Goal: Task Accomplishment & Management: Use online tool/utility

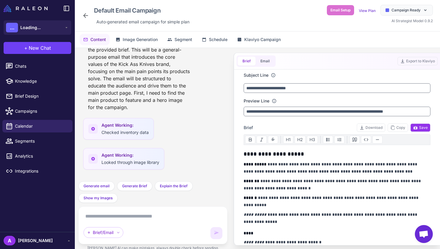
scroll to position [8870, 0]
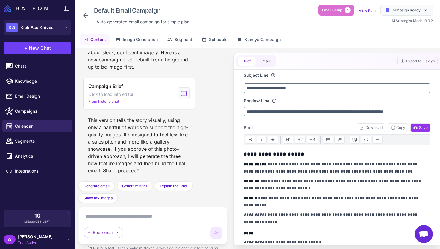
click at [110, 208] on div "Brief/Email" at bounding box center [152, 225] width 149 height 38
click at [107, 214] on textarea at bounding box center [153, 216] width 139 height 10
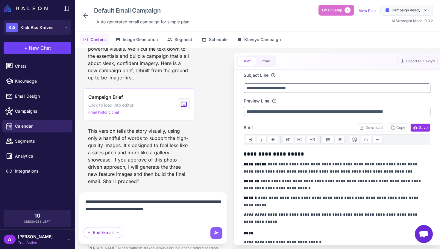
scroll to position [8859, 0]
type textarea "**********"
click at [214, 235] on icon at bounding box center [216, 233] width 6 height 6
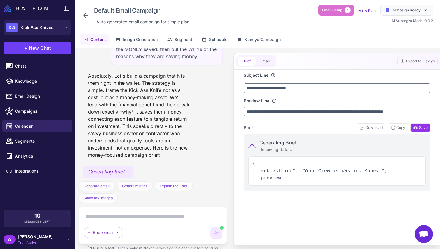
scroll to position [9026, 0]
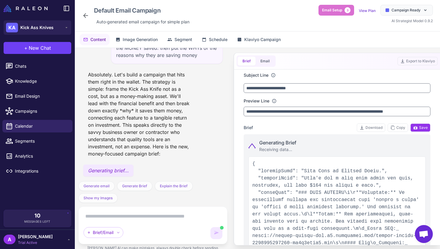
type input "**********"
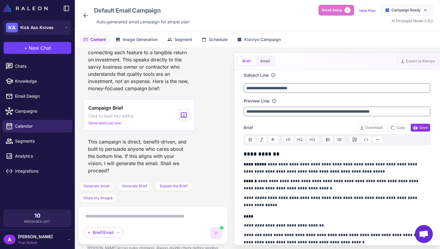
scroll to position [9092, 0]
click at [158, 216] on textarea at bounding box center [153, 216] width 139 height 10
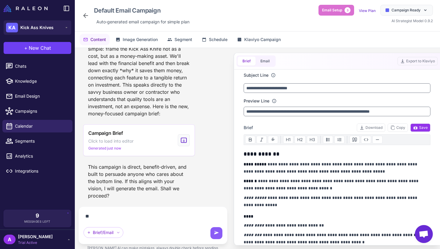
type textarea "***"
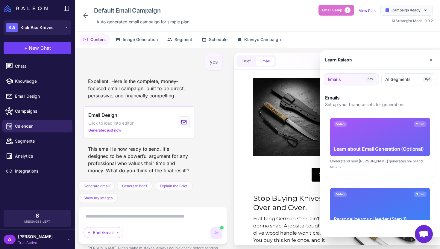
scroll to position [0, 0]
click at [432, 57] on button "✕" at bounding box center [430, 60] width 9 height 12
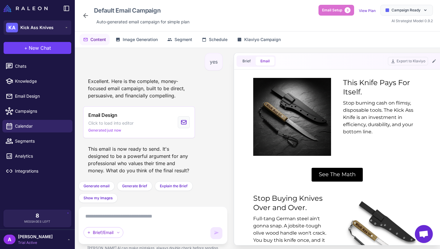
click at [136, 217] on textarea at bounding box center [153, 216] width 139 height 10
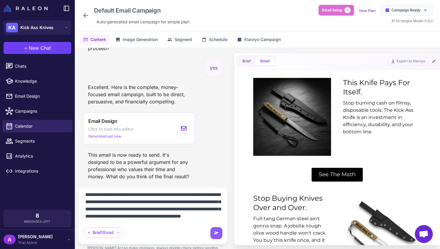
scroll to position [15, 0]
type textarea "**********"
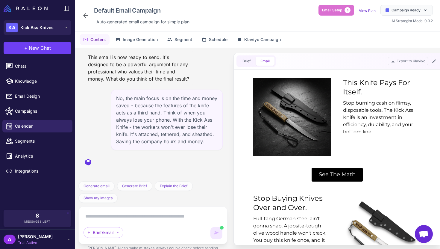
scroll to position [0, 0]
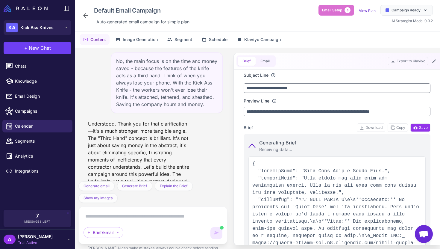
type input "**********"
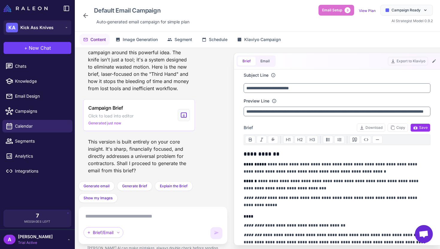
scroll to position [9492, 0]
click at [138, 221] on div "Brief/Email" at bounding box center [153, 225] width 139 height 28
click at [145, 217] on textarea at bounding box center [153, 216] width 139 height 10
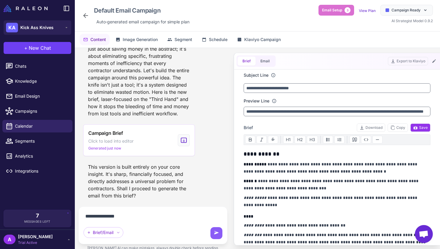
type textarea "**********"
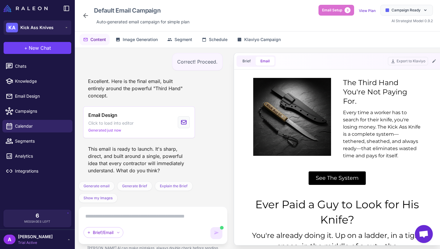
scroll to position [0, 0]
click at [343, 174] on span "See The System" at bounding box center [337, 178] width 57 height 14
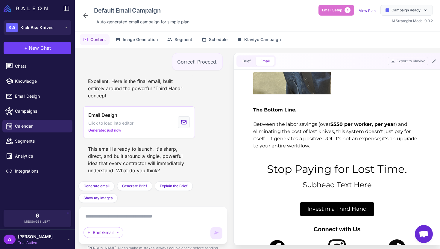
scroll to position [406, 0]
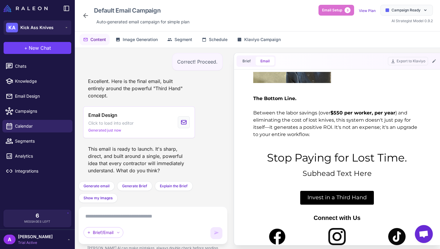
click at [341, 177] on p "Subhead Text Here" at bounding box center [337, 173] width 180 height 11
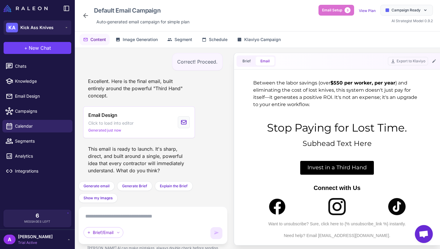
scroll to position [462, 0]
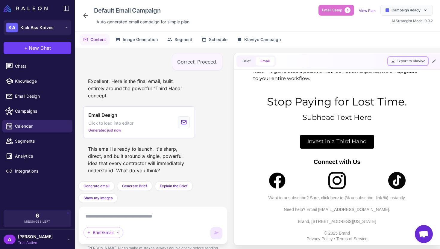
click at [414, 59] on button "Export to Klaviyo" at bounding box center [408, 61] width 40 height 8
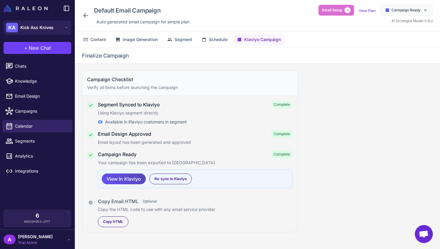
click at [135, 180] on span "View In Klaviyo" at bounding box center [124, 179] width 34 height 10
click at [105, 44] on button "Content" at bounding box center [95, 39] width 30 height 11
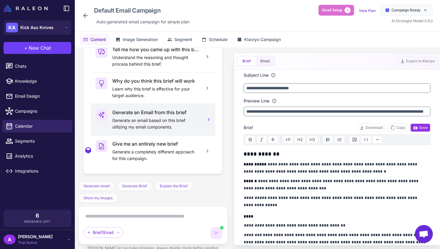
scroll to position [9620, 0]
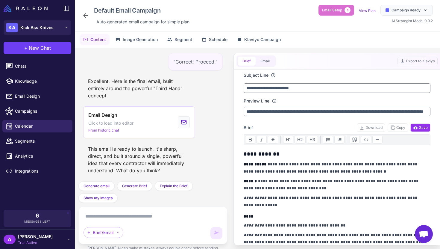
click at [154, 218] on textarea at bounding box center [153, 216] width 139 height 10
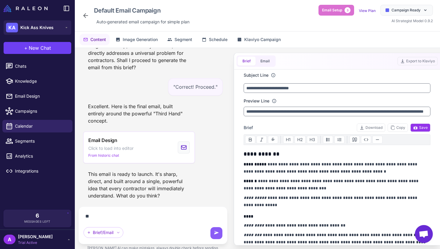
scroll to position [9594, 0]
type textarea "**********"
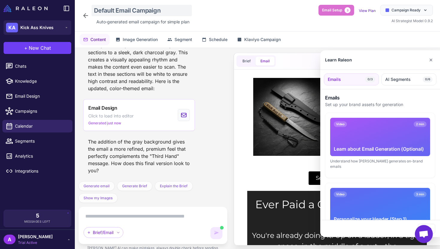
scroll to position [0, 0]
click at [432, 58] on button "✕" at bounding box center [430, 60] width 9 height 12
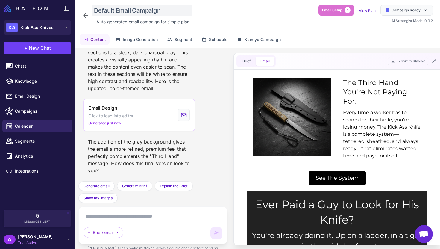
click at [147, 10] on div "Default Email Campaign" at bounding box center [142, 10] width 100 height 11
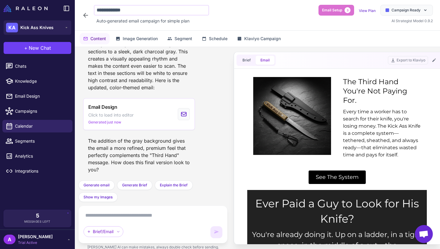
type input "**********"
click at [409, 57] on button "Export to Klaviyo" at bounding box center [408, 60] width 40 height 8
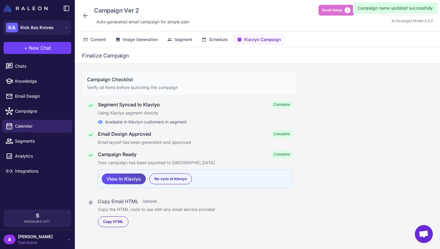
click at [131, 180] on span "View In Klaviyo" at bounding box center [124, 179] width 34 height 10
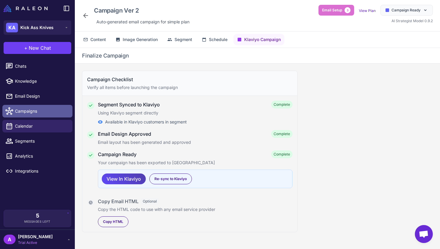
click at [37, 111] on span "Campaigns" at bounding box center [41, 111] width 53 height 7
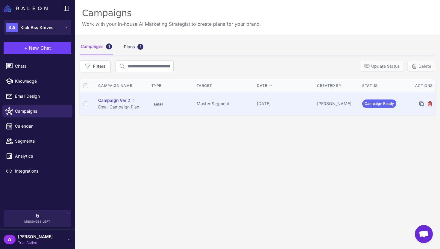
click at [227, 107] on td "Master Segment" at bounding box center [224, 103] width 60 height 23
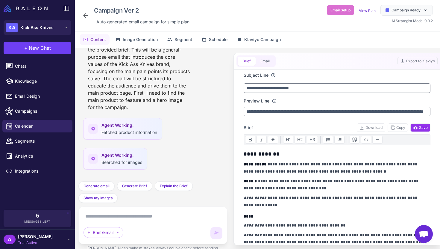
scroll to position [9820, 0]
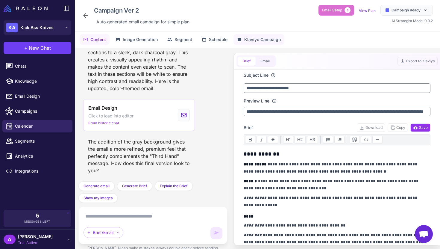
click at [255, 39] on span "Klaviyo Campaign" at bounding box center [262, 39] width 37 height 7
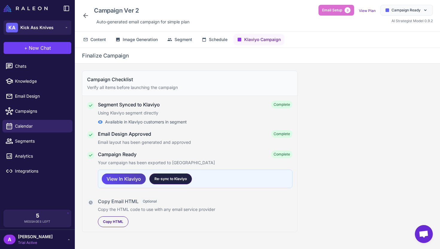
click at [160, 178] on span "Re-sync to Klaviyo" at bounding box center [170, 178] width 32 height 5
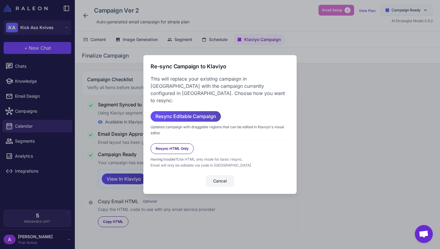
click at [192, 113] on span "Resync Editable Campaign" at bounding box center [185, 116] width 61 height 10
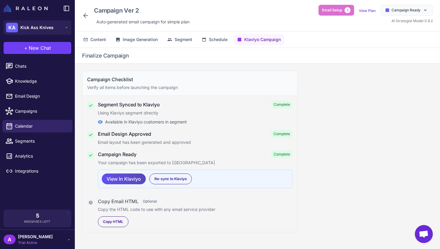
click at [125, 183] on span "View In Klaviyo" at bounding box center [124, 179] width 34 height 10
click at [98, 39] on span "Content" at bounding box center [98, 39] width 16 height 7
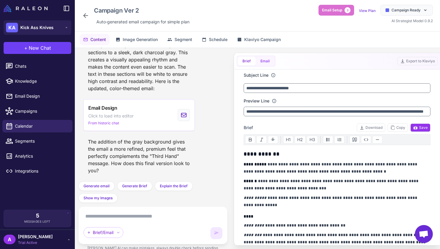
click at [266, 62] on button "Email" at bounding box center [265, 61] width 19 height 9
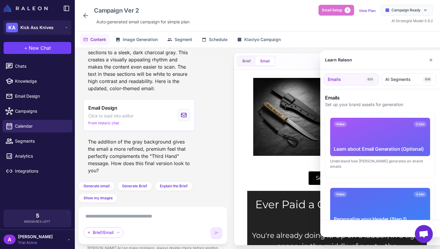
scroll to position [0, 0]
click at [432, 59] on button "✕" at bounding box center [430, 60] width 9 height 12
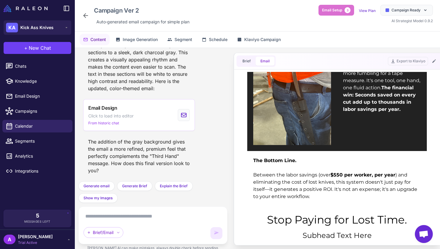
scroll to position [462, 0]
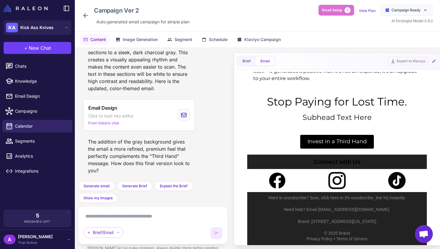
click at [347, 162] on p "Connect with Us" at bounding box center [337, 161] width 174 height 8
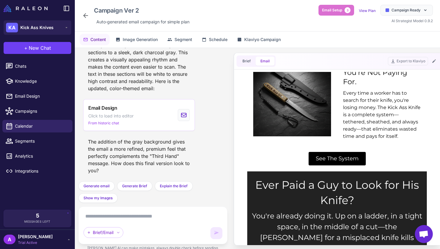
scroll to position [16, 0]
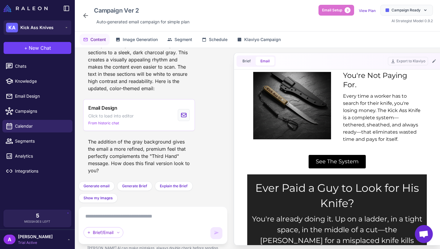
click at [349, 109] on div "Every time a worker has to search for their knife, you're losing money. The Kic…" at bounding box center [382, 117] width 78 height 50
click at [434, 63] on icon at bounding box center [434, 61] width 5 height 5
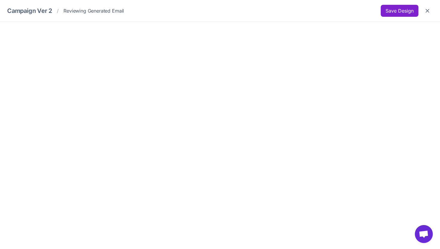
click at [403, 11] on button "Save Design" at bounding box center [400, 11] width 38 height 12
click at [429, 10] on icon "Close" at bounding box center [427, 11] width 6 height 6
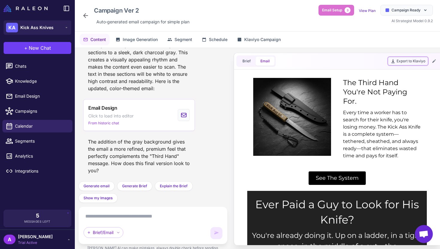
click at [408, 58] on button "Export to Klaviyo" at bounding box center [408, 61] width 40 height 8
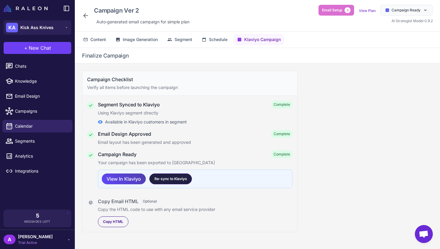
click at [166, 180] on span "Re-sync to Klaviyo" at bounding box center [170, 178] width 32 height 5
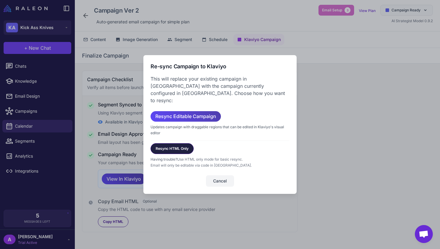
click at [176, 146] on span "Resync HTML Only" at bounding box center [172, 148] width 33 height 5
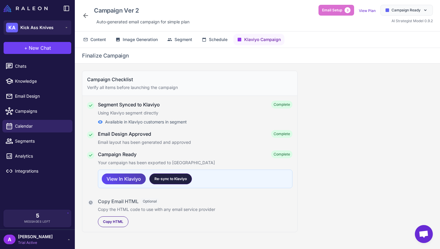
click at [175, 176] on span "Re-sync to Klaviyo" at bounding box center [170, 178] width 32 height 5
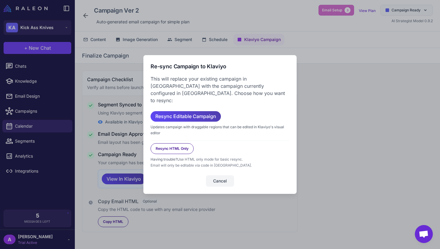
click at [180, 140] on div "Resync HTML Only Having trouble? Use HTML only mode for basic resync. Email wil…" at bounding box center [220, 154] width 139 height 28
click at [177, 143] on div "Resync HTML Only" at bounding box center [172, 148] width 43 height 11
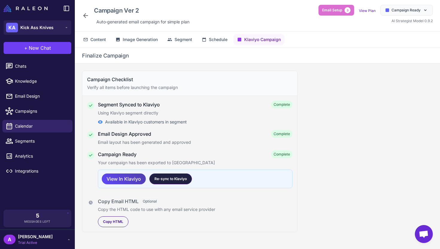
click at [171, 177] on span "Re-sync to Klaviyo" at bounding box center [170, 178] width 32 height 5
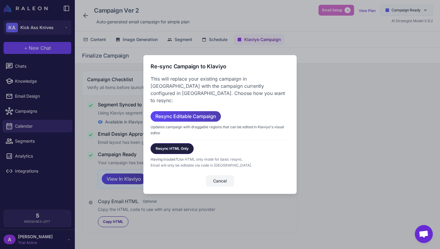
click at [178, 146] on span "Resync HTML Only" at bounding box center [172, 148] width 33 height 5
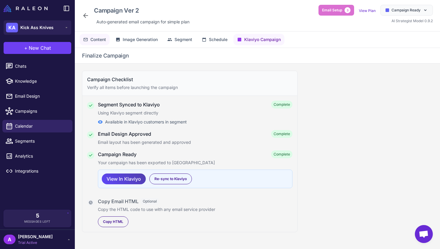
click at [104, 40] on span "Content" at bounding box center [98, 39] width 16 height 7
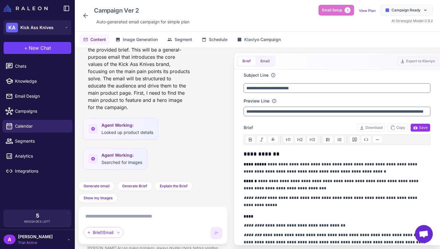
scroll to position [9820, 0]
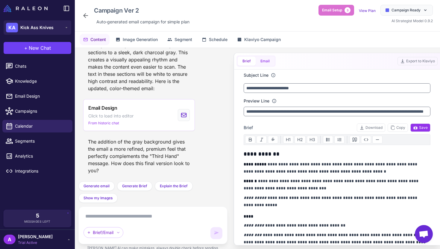
click at [268, 62] on button "Email" at bounding box center [265, 61] width 19 height 9
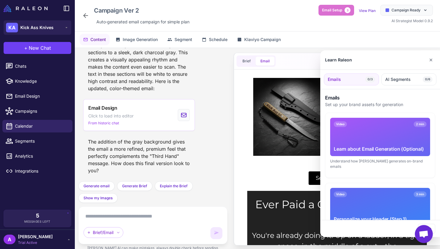
scroll to position [0, 0]
click at [433, 62] on button "✕" at bounding box center [430, 60] width 9 height 12
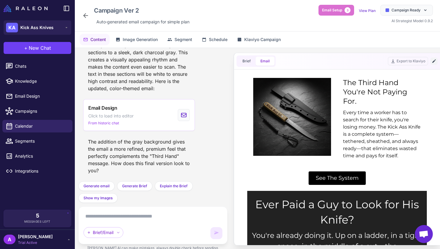
click at [433, 60] on icon at bounding box center [434, 61] width 5 height 5
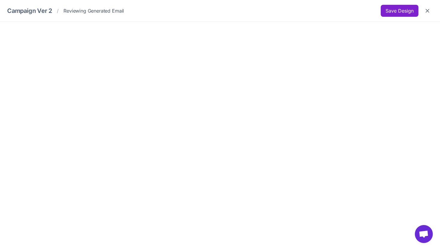
click at [396, 7] on button "Save Design" at bounding box center [400, 11] width 38 height 12
click at [428, 14] on button "Close" at bounding box center [427, 10] width 11 height 11
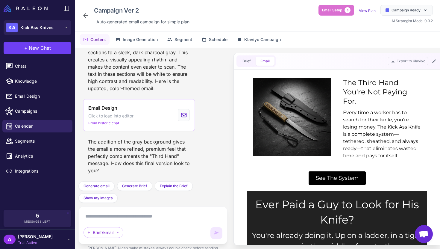
click at [377, 106] on td "Every time a worker has to search for their knife, you're losing money. The Kic…" at bounding box center [382, 135] width 90 height 59
click at [262, 40] on span "Klaviyo Campaign" at bounding box center [262, 39] width 37 height 7
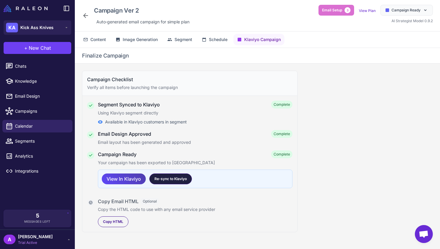
click at [172, 177] on span "Re-sync to Klaviyo" at bounding box center [170, 178] width 32 height 5
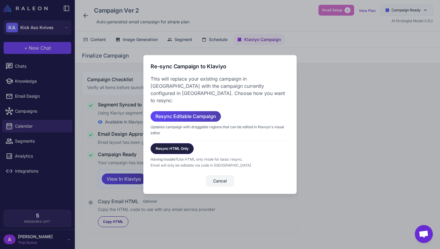
click at [177, 147] on span "Resync HTML Only" at bounding box center [172, 148] width 33 height 5
